Goal: Task Accomplishment & Management: Complete application form

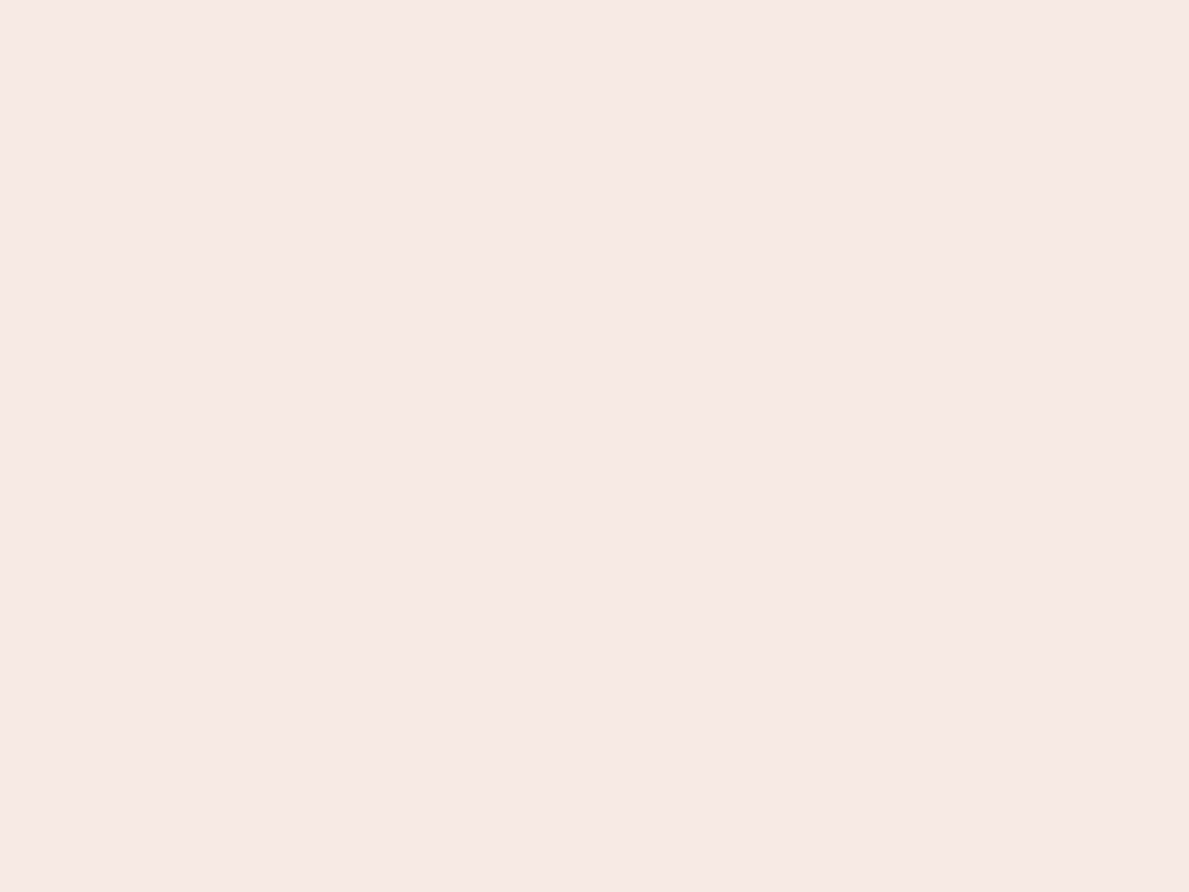
click at [595, 446] on nb-app "Almost there Thank you for registering for Newbook. Your account is under revie…" at bounding box center [594, 446] width 1189 height 892
click at [595, 0] on nb-app "Almost there Thank you for registering for Newbook. Your account is under revie…" at bounding box center [594, 446] width 1189 height 892
click at [635, 0] on nb-app "Almost there Thank you for registering for Newbook. Your account is under revie…" at bounding box center [594, 446] width 1189 height 892
click at [595, 446] on nb-app "Almost there Thank you for registering for Newbook. Your account is under revie…" at bounding box center [594, 446] width 1189 height 892
click at [595, 0] on nb-app "Almost there Thank you for registering for Newbook. Your account is under revie…" at bounding box center [594, 446] width 1189 height 892
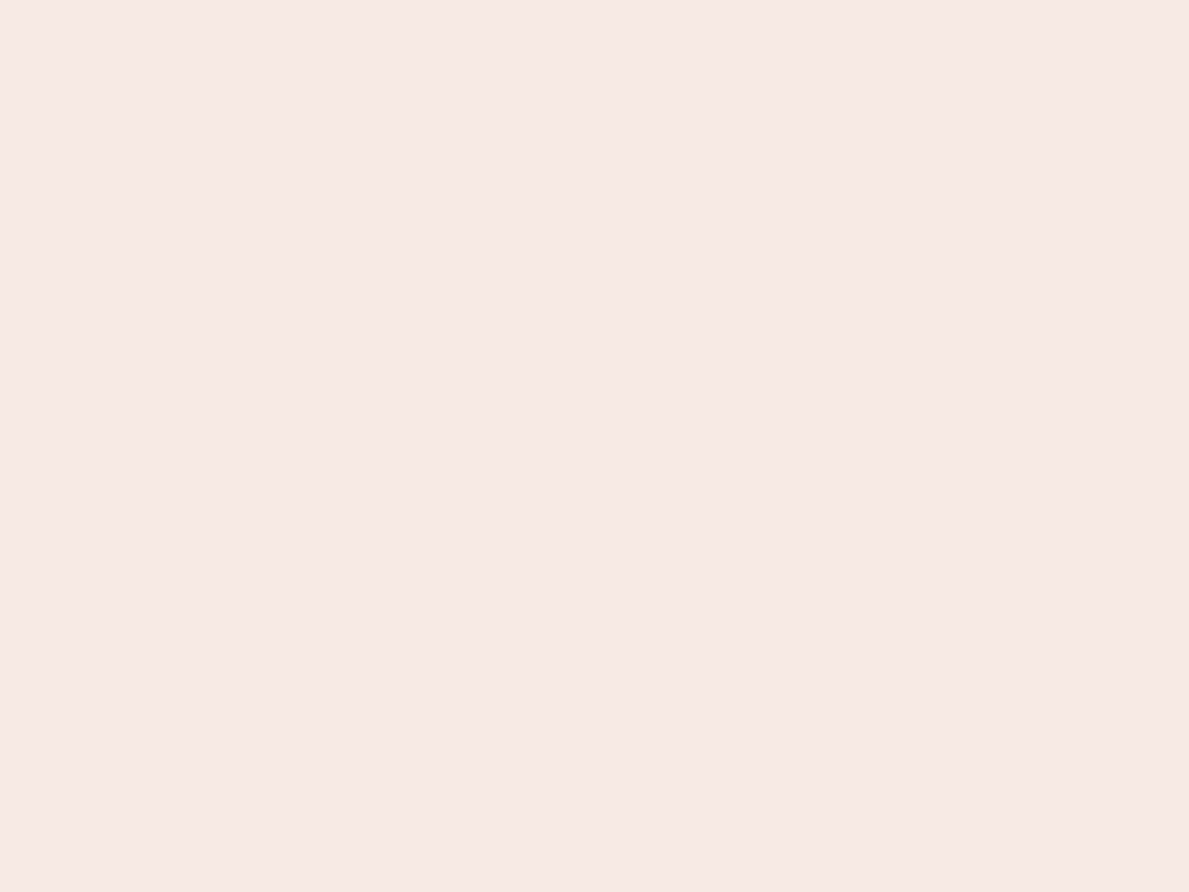
click at [415, 0] on nb-app "Almost there Thank you for registering for Newbook. Your account is under revie…" at bounding box center [594, 446] width 1189 height 892
click at [595, 446] on nb-app "Almost there Thank you for registering for Newbook. Your account is under revie…" at bounding box center [594, 446] width 1189 height 892
click at [595, 0] on nb-app "Almost there Thank you for registering for Newbook. Your account is under revie…" at bounding box center [594, 446] width 1189 height 892
click at [415, 0] on nb-app "Almost there Thank you for registering for Newbook. Your account is under revie…" at bounding box center [594, 446] width 1189 height 892
click at [595, 446] on nb-app "Almost there Thank you for registering for Newbook. Your account is under revie…" at bounding box center [594, 446] width 1189 height 892
